Goal: Navigation & Orientation: Find specific page/section

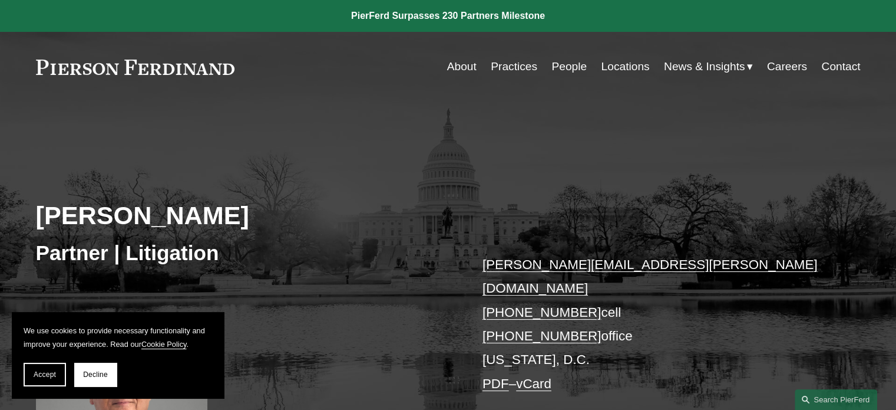
scroll to position [118, 0]
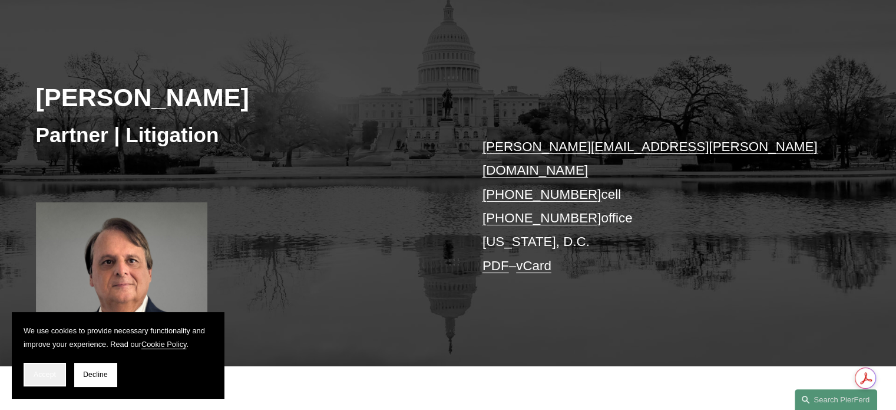
click at [44, 369] on button "Accept" at bounding box center [45, 374] width 42 height 24
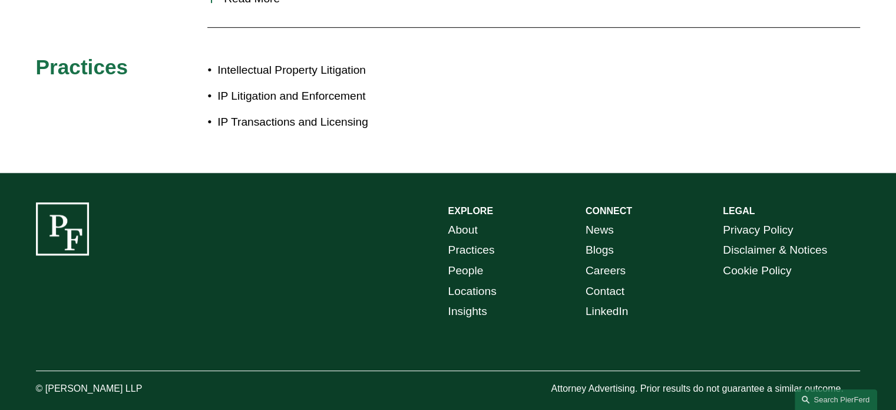
scroll to position [490, 0]
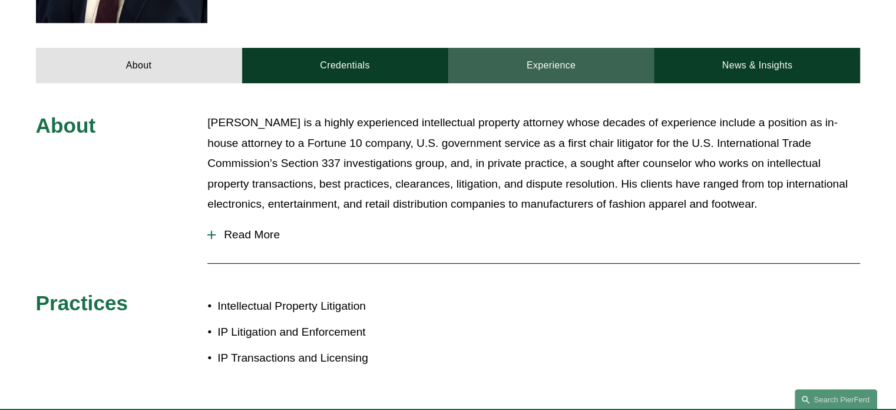
click at [550, 48] on link "Experience" at bounding box center [551, 65] width 206 height 35
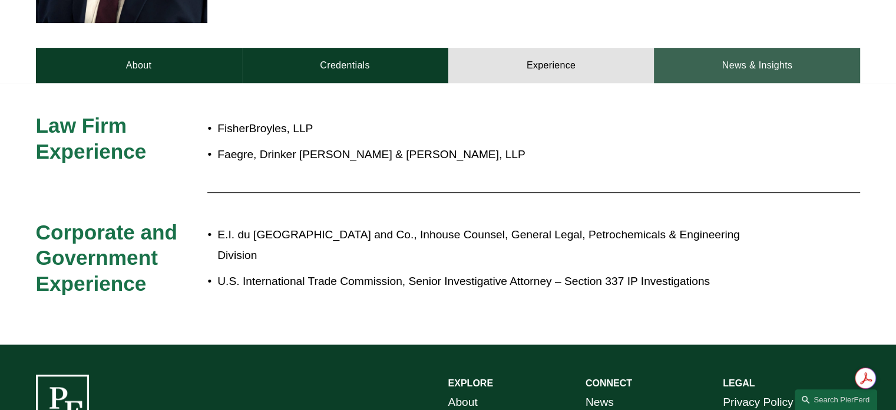
click at [754, 51] on link "News & Insights" at bounding box center [757, 65] width 206 height 35
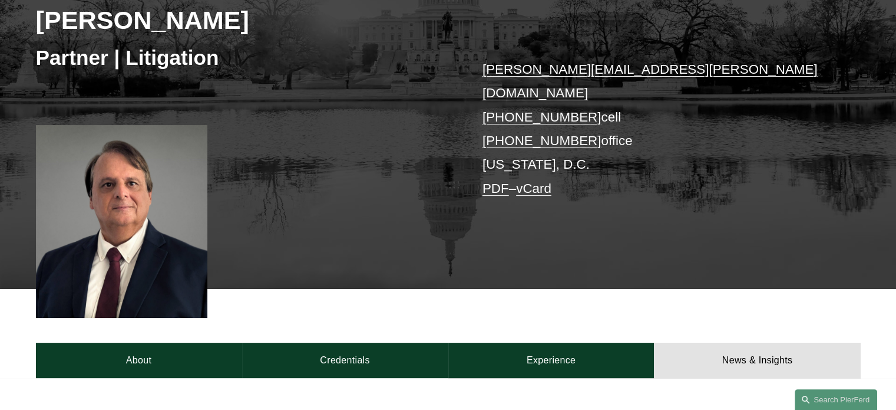
scroll to position [254, 0]
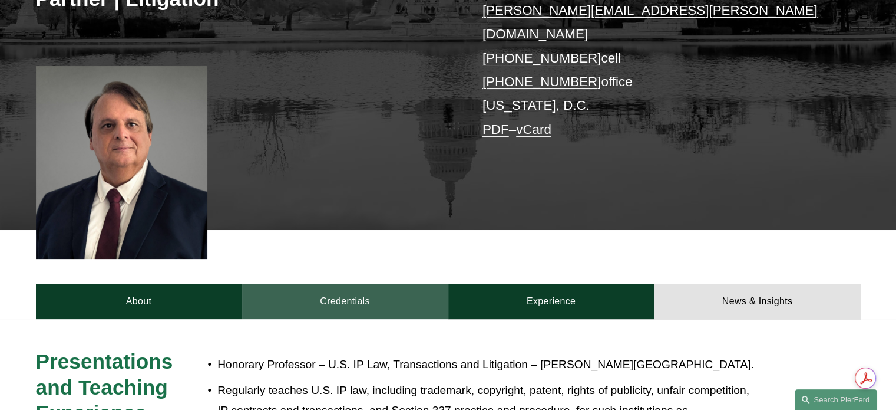
click at [359, 283] on link "Credentials" at bounding box center [345, 300] width 206 height 35
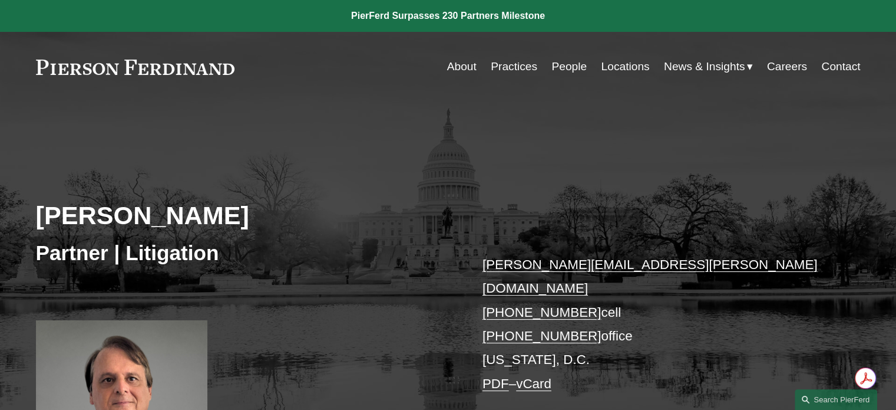
click at [457, 69] on link "About" at bounding box center [461, 66] width 29 height 22
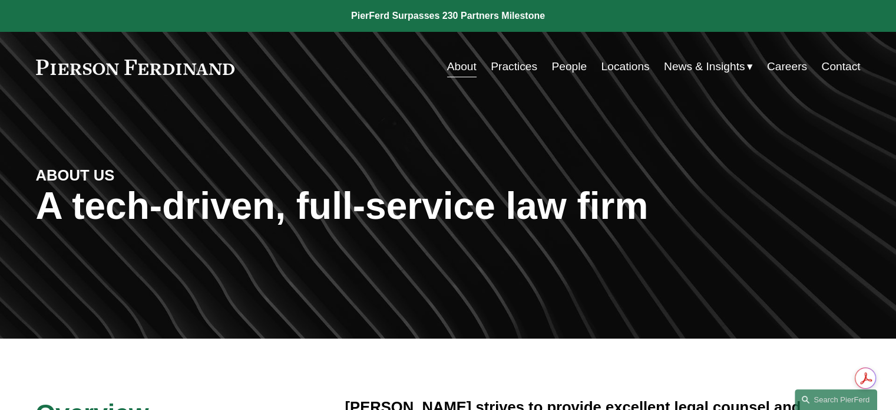
click at [625, 64] on link "Locations" at bounding box center [625, 66] width 48 height 22
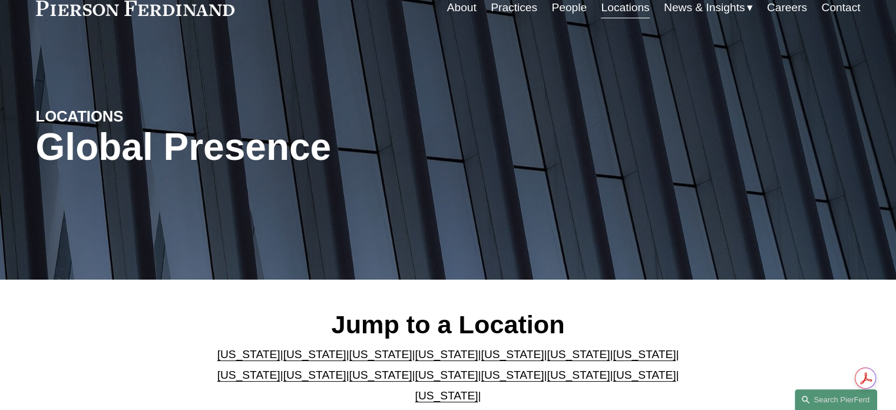
scroll to position [177, 0]
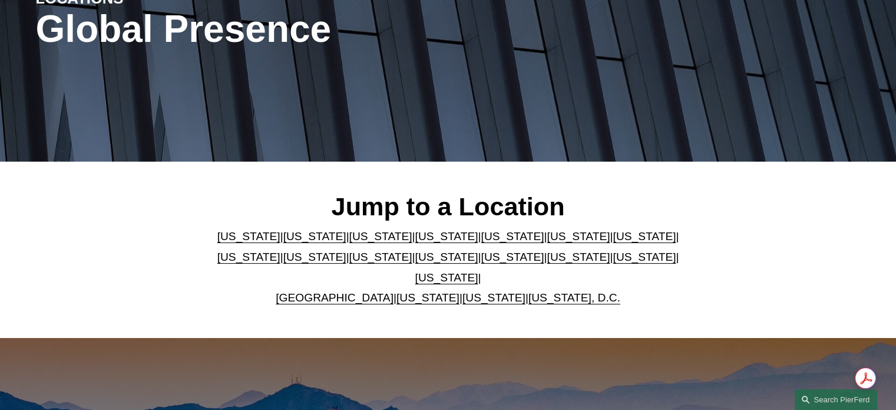
click at [553, 291] on link "[US_STATE], D.C." at bounding box center [575, 297] width 92 height 12
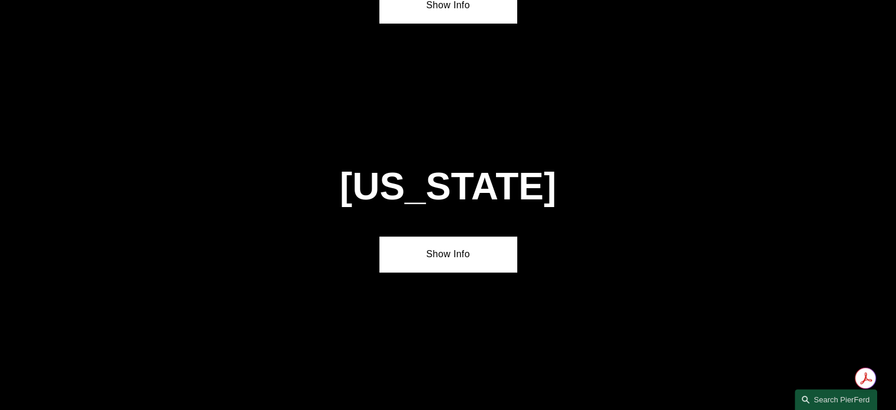
scroll to position [4891, 0]
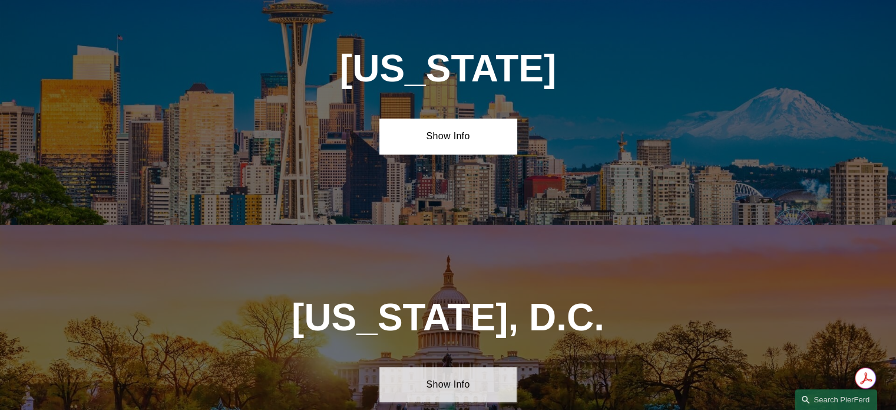
click at [450, 366] on link "Show Info" at bounding box center [447, 383] width 137 height 35
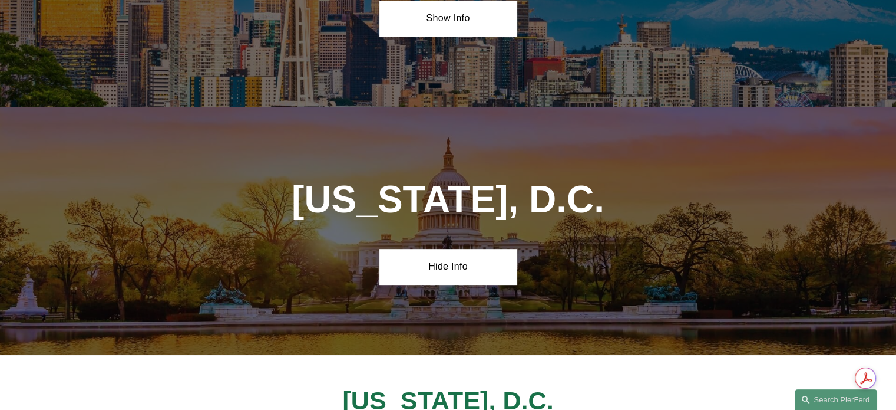
scroll to position [5126, 0]
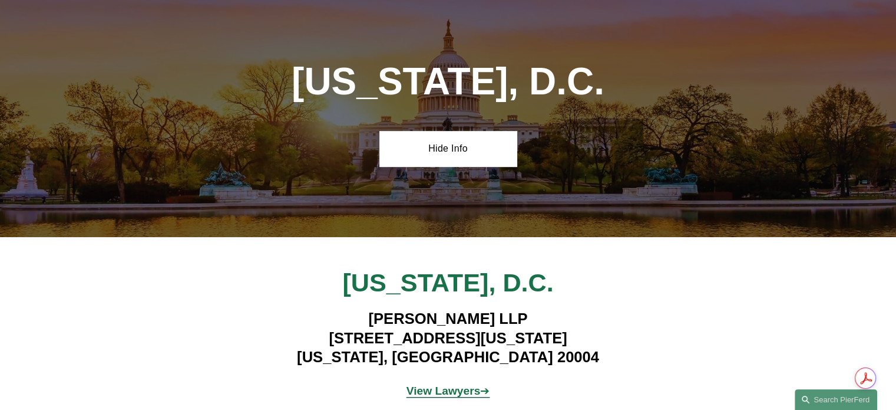
click at [464, 384] on strong "View Lawyers" at bounding box center [444, 390] width 74 height 12
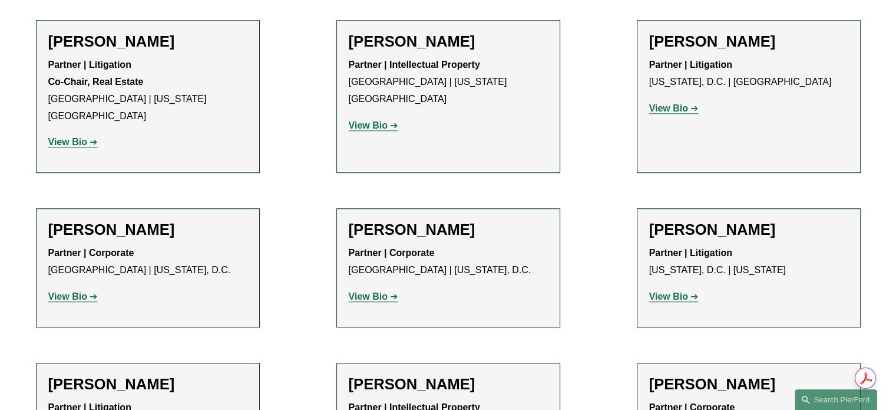
scroll to position [1178, 0]
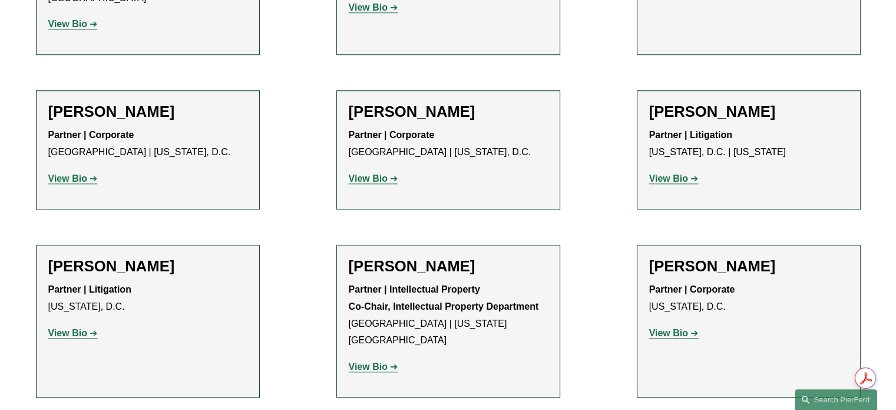
click at [368, 361] on strong "View Bio" at bounding box center [368, 366] width 39 height 10
click at [75, 328] on strong "View Bio" at bounding box center [67, 333] width 39 height 10
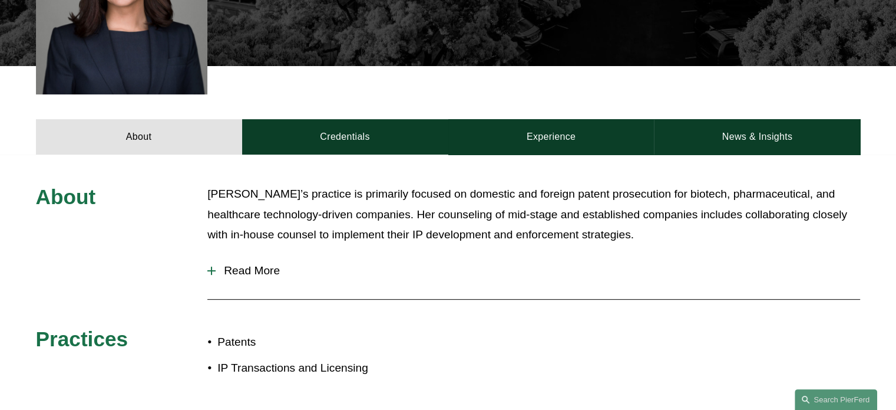
scroll to position [177, 0]
